Goal: Find contact information: Find contact information

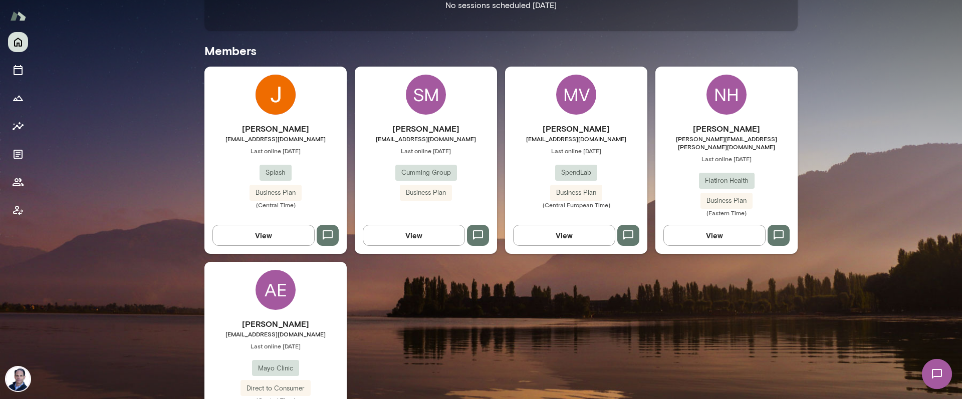
scroll to position [307, 0]
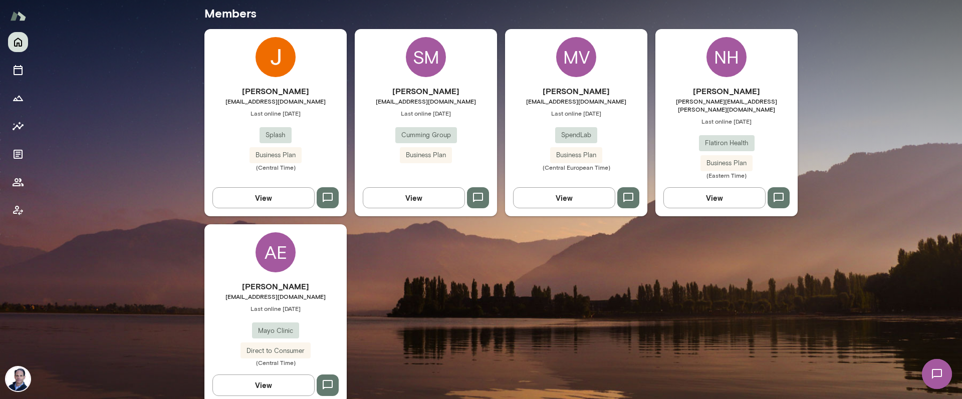
click at [423, 91] on h6 "[PERSON_NAME]" at bounding box center [426, 91] width 142 height 12
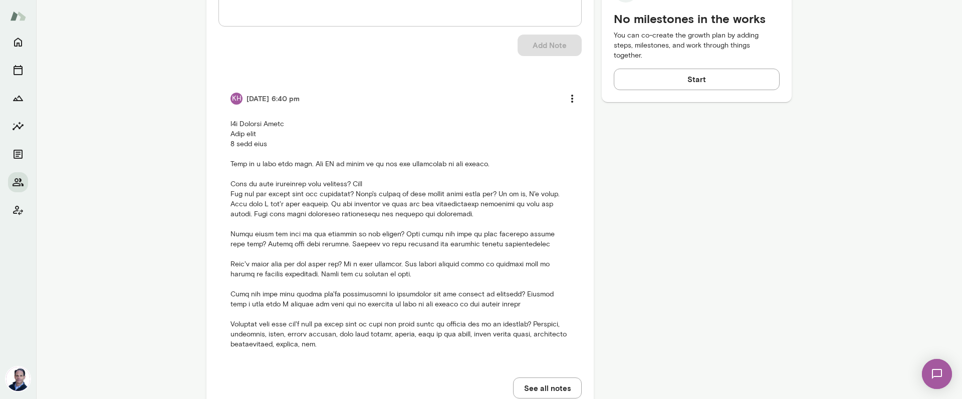
scroll to position [489, 0]
click at [548, 379] on button "See all notes" at bounding box center [547, 389] width 69 height 21
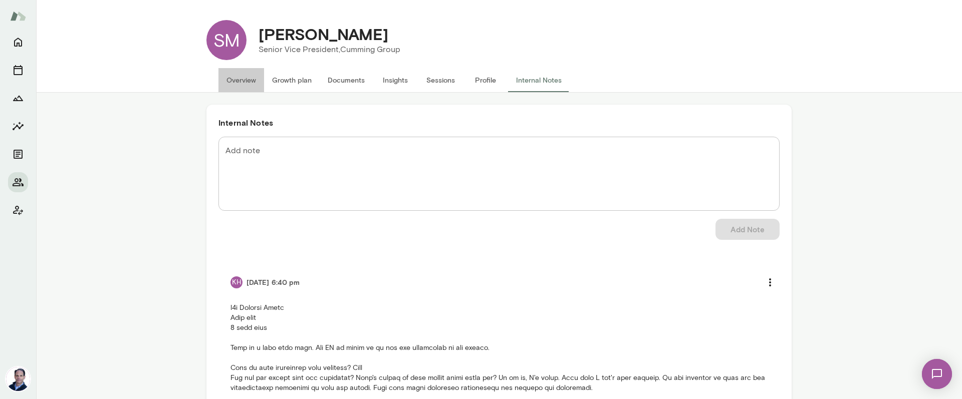
click at [242, 81] on button "Overview" at bounding box center [242, 80] width 46 height 24
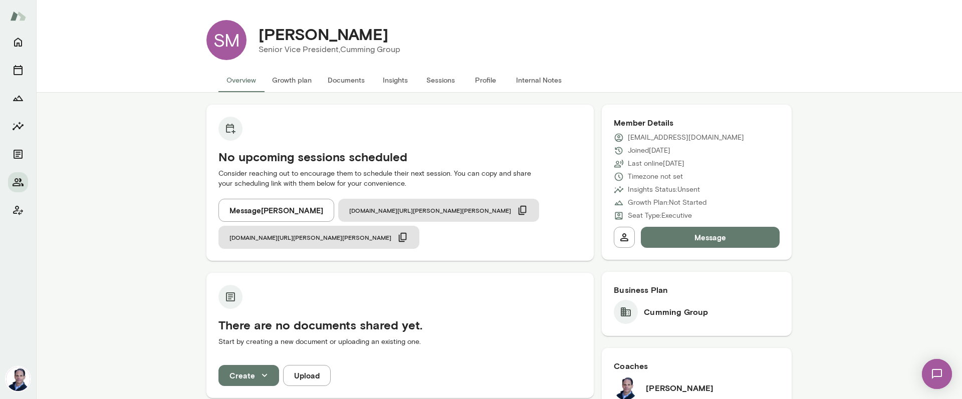
click at [717, 241] on button "Message" at bounding box center [710, 237] width 139 height 21
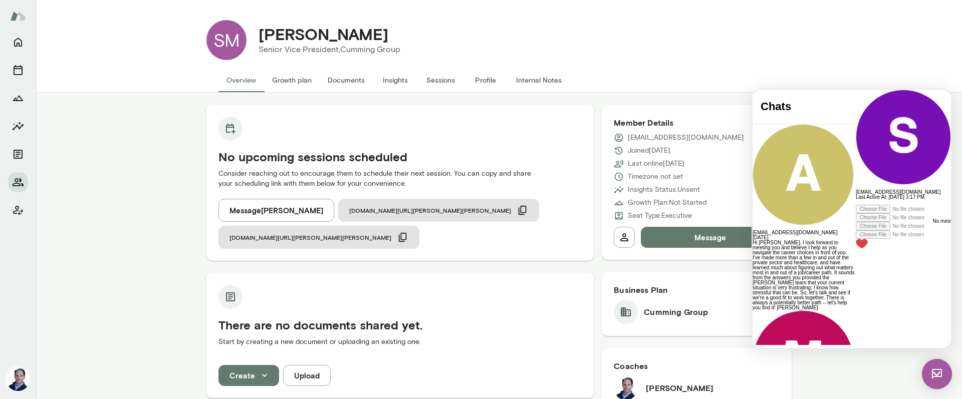
click at [856, 205] on div at bounding box center [903, 202] width 95 height 5
click at [717, 64] on div "SM [PERSON_NAME] Senior Vice President, Cumming Group" at bounding box center [498, 40] width 601 height 56
click at [634, 137] on p "[EMAIL_ADDRESS][DOMAIN_NAME]" at bounding box center [686, 138] width 116 height 10
drag, startPoint x: 629, startPoint y: 139, endPoint x: 736, endPoint y: 139, distance: 107.8
click at [736, 139] on div "[EMAIL_ADDRESS][DOMAIN_NAME]" at bounding box center [697, 138] width 166 height 10
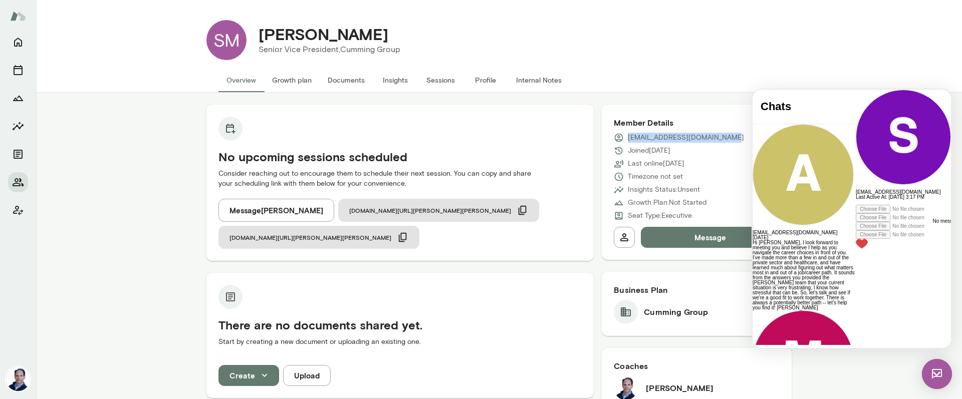
copy p "[EMAIL_ADDRESS][DOMAIN_NAME]"
click at [856, 205] on div at bounding box center [903, 202] width 95 height 5
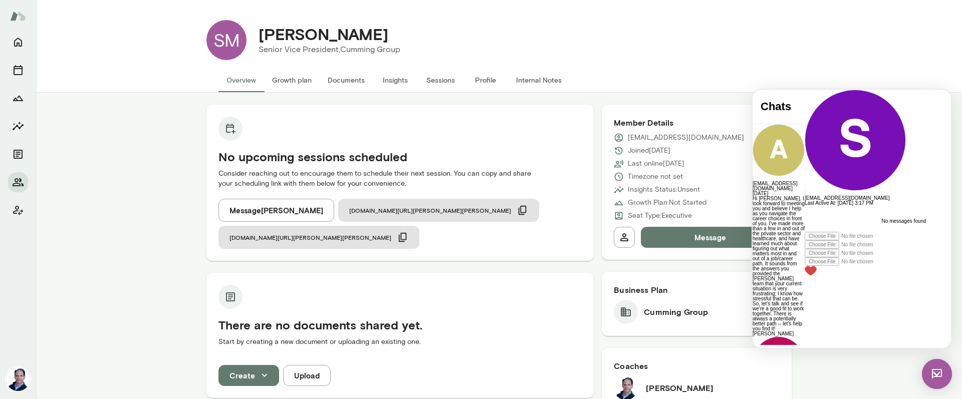
click at [749, 48] on div "[PERSON_NAME] Senior Vice President, Cumming Group" at bounding box center [519, 40] width 545 height 40
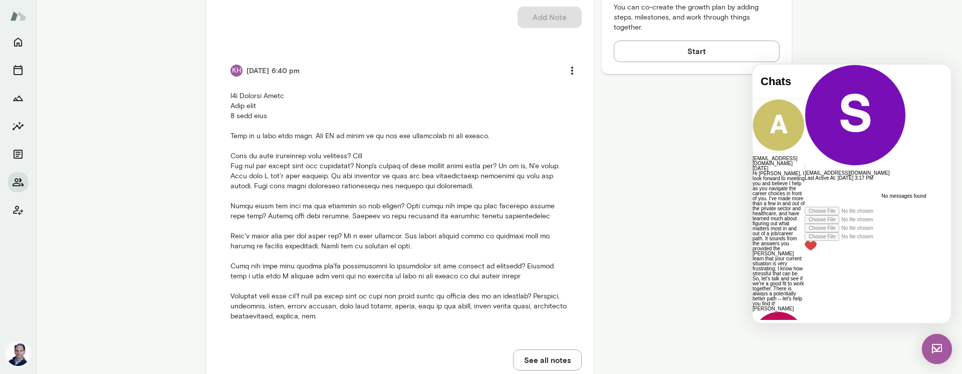
scroll to position [522, 0]
